Goal: Task Accomplishment & Management: Manage account settings

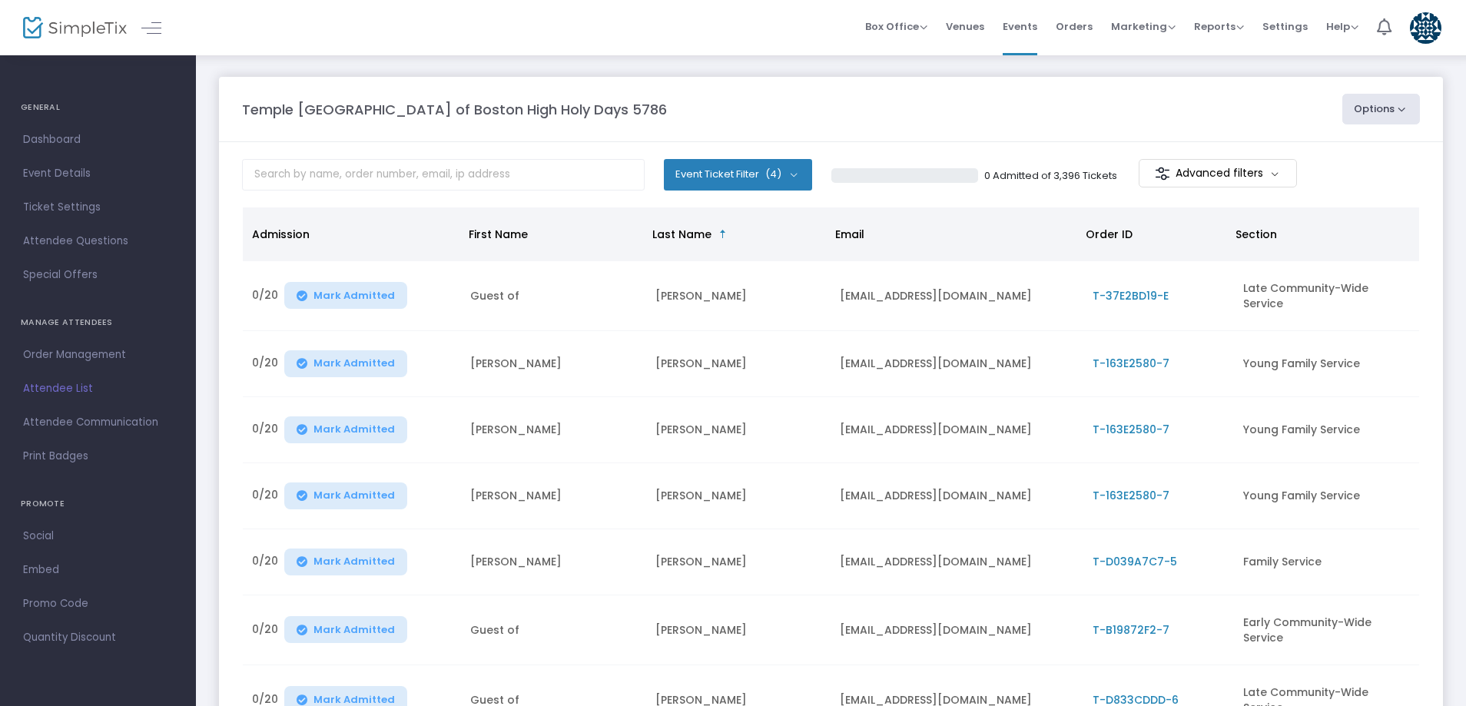
click at [507, 128] on m-panel-header "[DEMOGRAPHIC_DATA] [GEOGRAPHIC_DATA] of Boston High Holy Days 5786 Options View…" at bounding box center [831, 109] width 1224 height 65
click at [487, 176] on input "text" at bounding box center [443, 174] width 403 height 31
type input "[PERSON_NAME]"
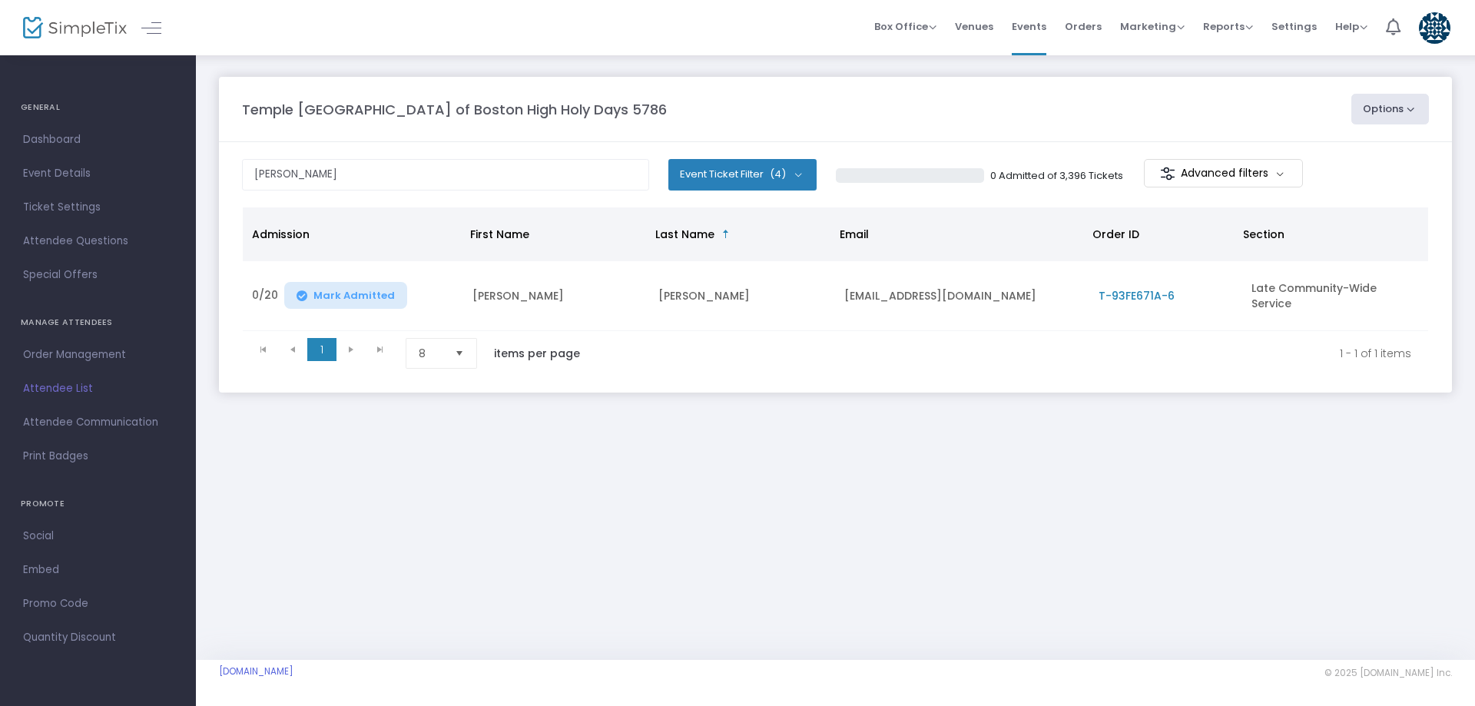
click at [1389, 116] on button "Options" at bounding box center [1390, 109] width 78 height 31
click at [1366, 179] on li "Import Attendees" at bounding box center [1348, 185] width 141 height 30
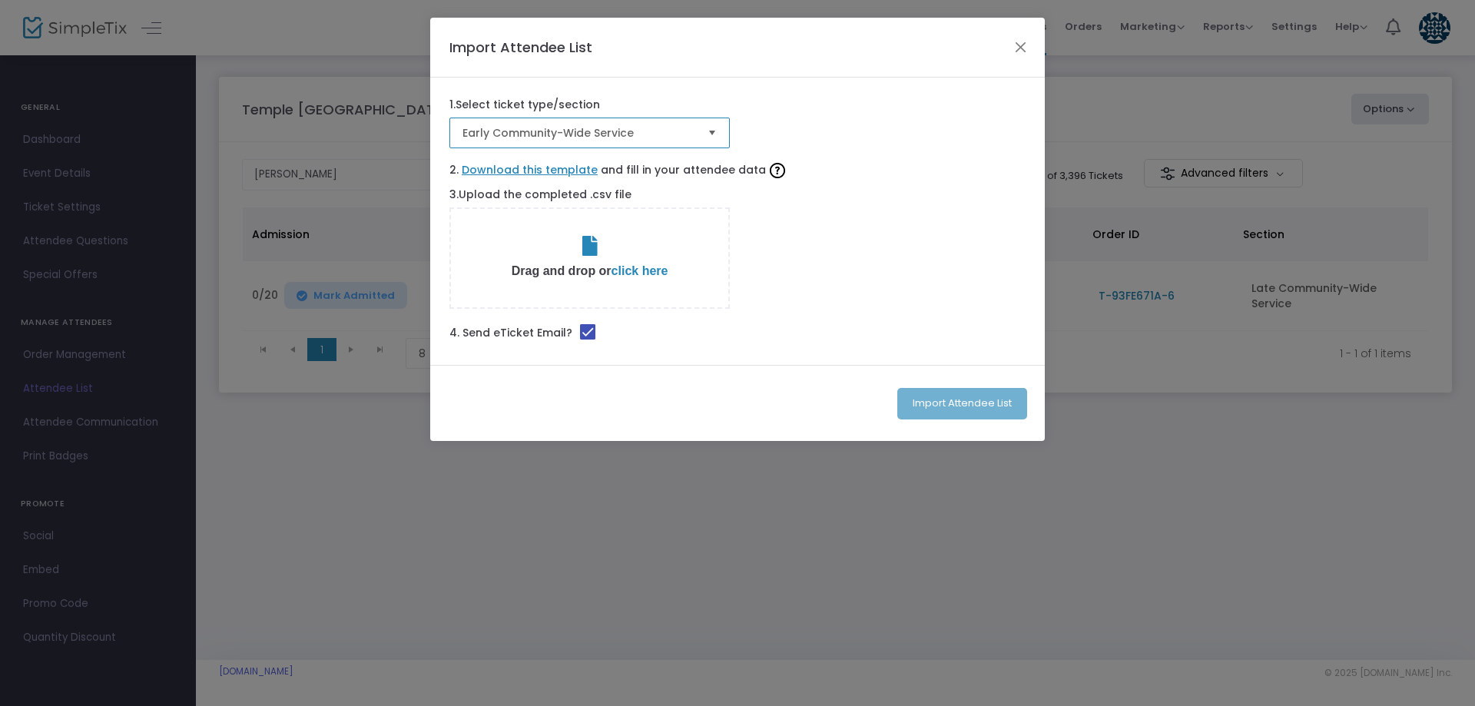
click at [580, 138] on span "Early Community-Wide Service" at bounding box center [578, 132] width 233 height 15
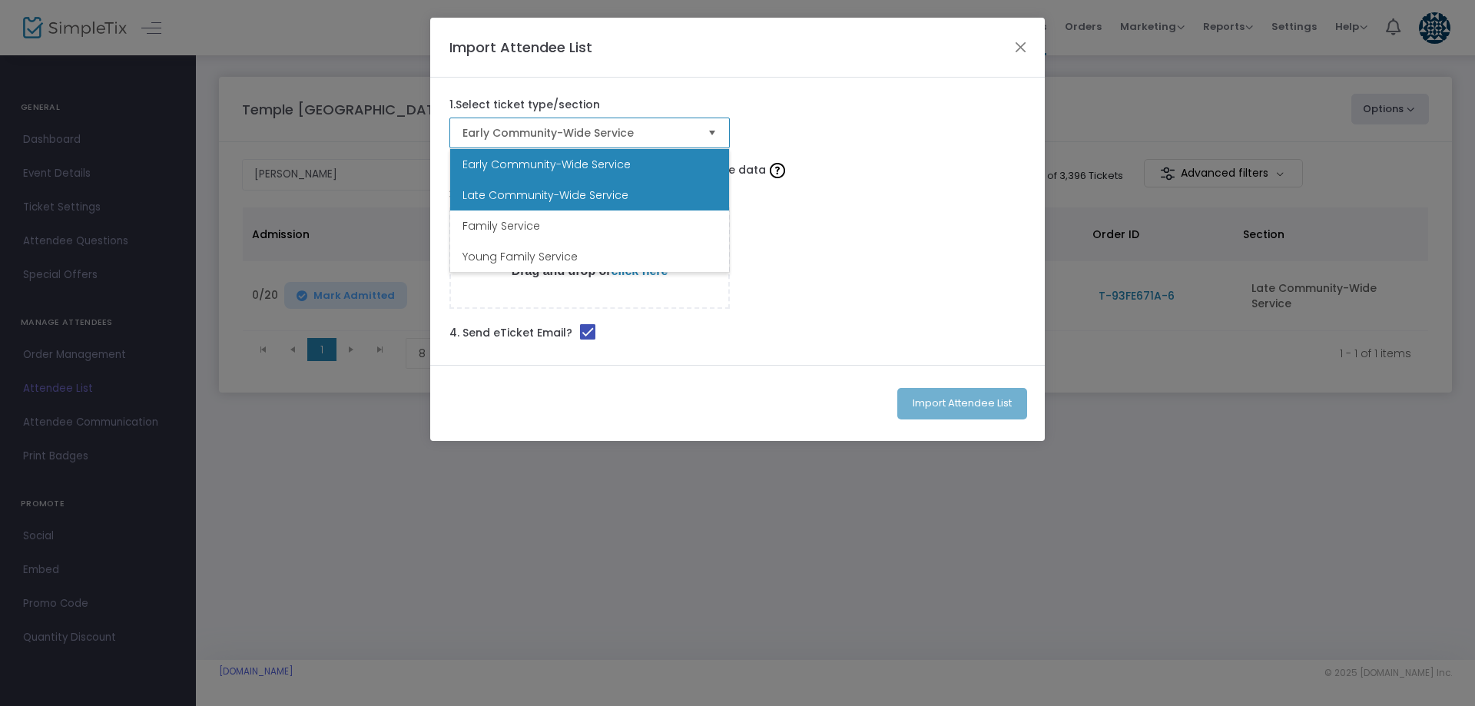
click at [552, 197] on span "Late Community-Wide Service" at bounding box center [545, 194] width 166 height 15
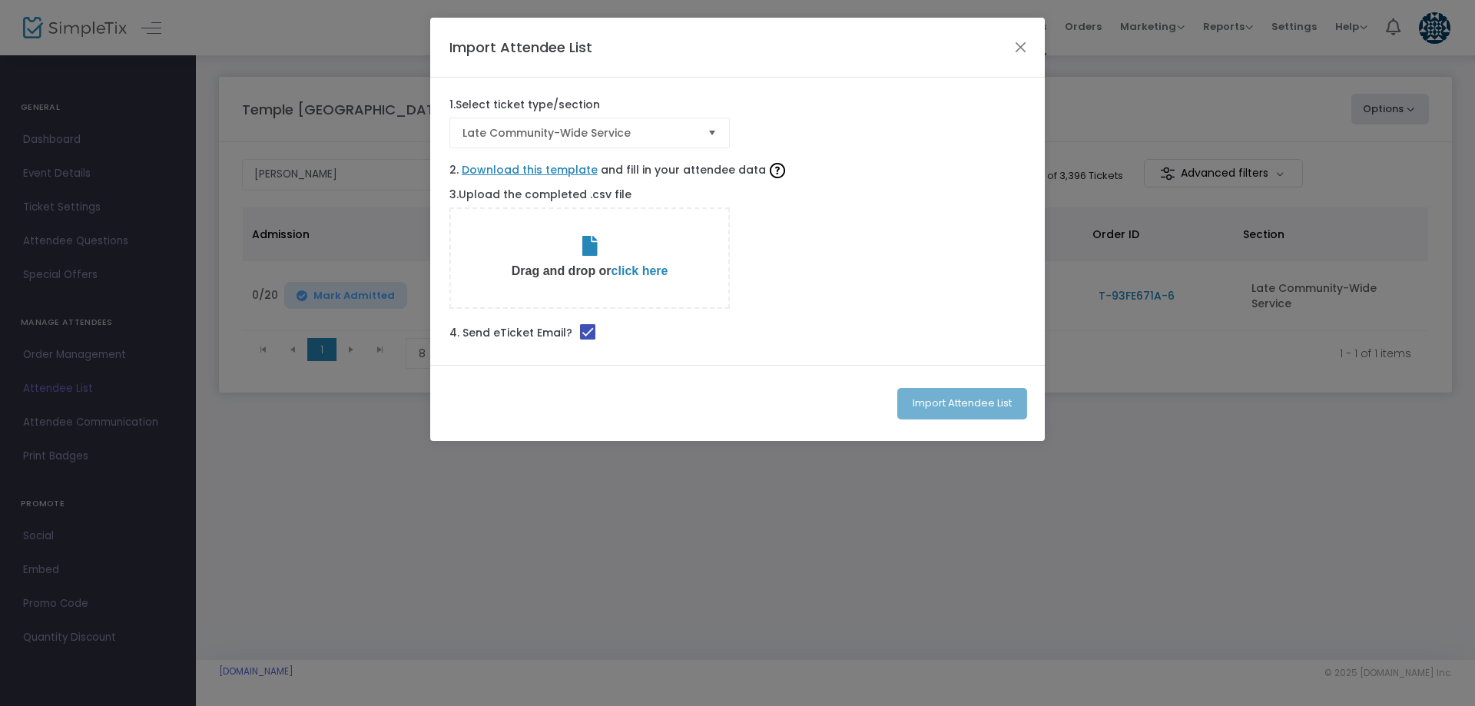
click at [580, 328] on span at bounding box center [587, 331] width 15 height 15
click at [587, 340] on input "checkbox" at bounding box center [587, 340] width 1 height 1
checkbox input "false"
click at [649, 274] on span "click here" at bounding box center [639, 270] width 57 height 13
click at [974, 405] on button "Import Attendee List" at bounding box center [962, 403] width 130 height 31
